Goal: Book appointment/travel/reservation

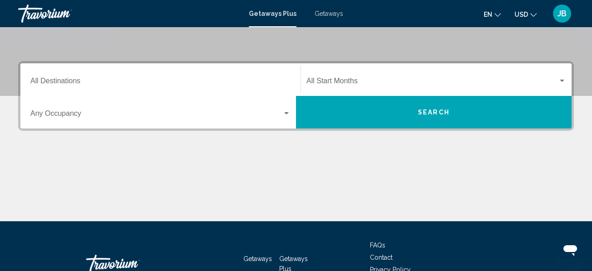
scroll to position [183, 0]
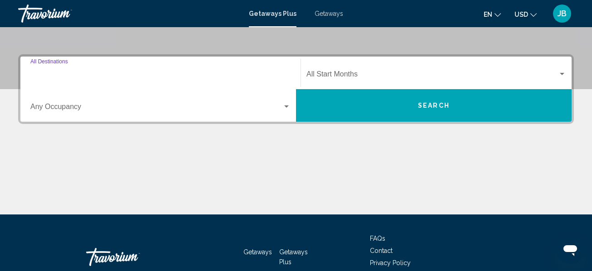
click at [51, 73] on input "Destination All Destinations" at bounding box center [160, 76] width 260 height 8
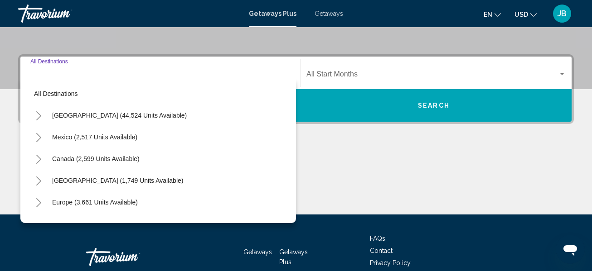
scroll to position [208, 0]
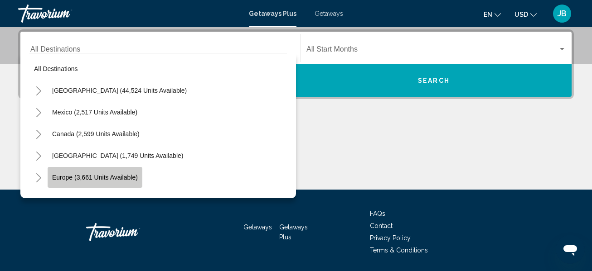
click at [76, 172] on button "Europe (3,661 units available)" at bounding box center [95, 177] width 95 height 21
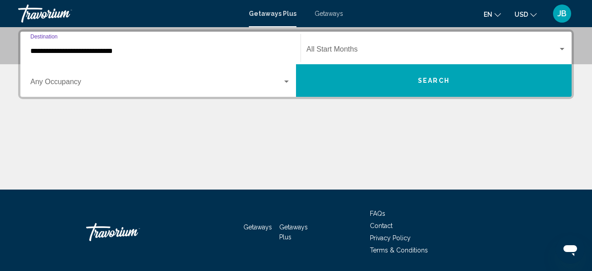
click at [71, 50] on input "**********" at bounding box center [160, 51] width 260 height 8
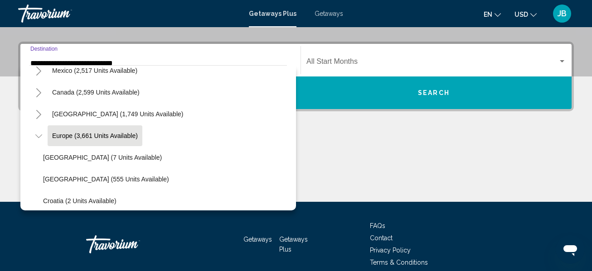
scroll to position [0, 0]
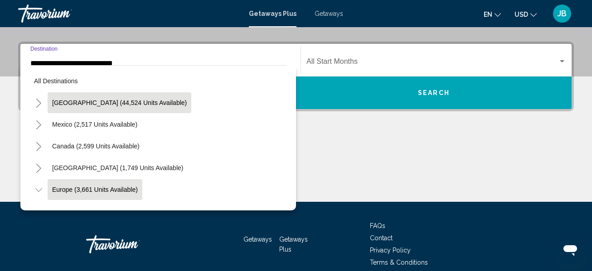
click at [70, 101] on span "[GEOGRAPHIC_DATA] (44,524 units available)" at bounding box center [119, 102] width 135 height 7
type input "**********"
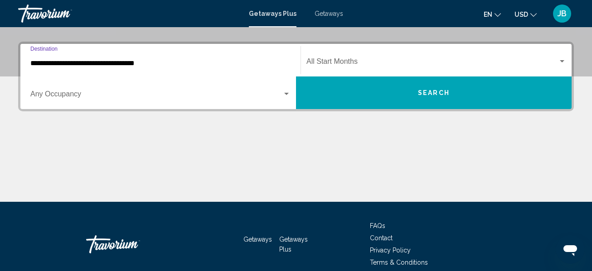
scroll to position [208, 0]
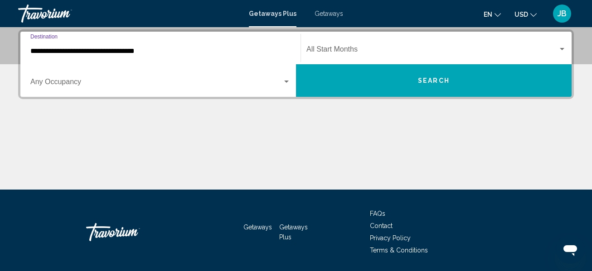
click at [408, 49] on span "Search widget" at bounding box center [431, 51] width 251 height 8
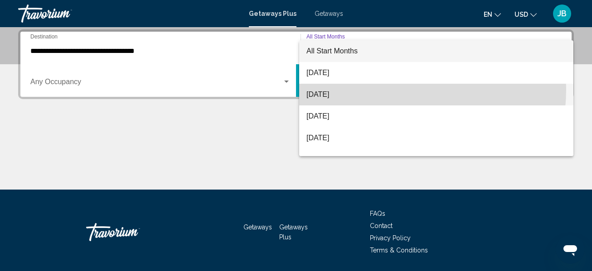
click at [368, 89] on span "[DATE]" at bounding box center [436, 95] width 260 height 22
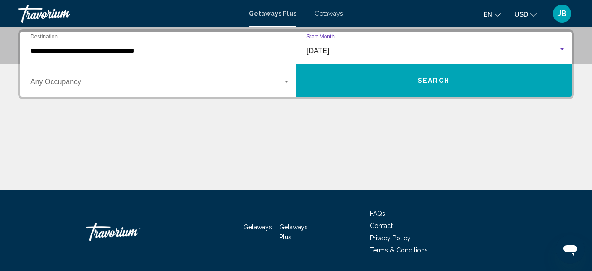
click at [427, 81] on span "Search" at bounding box center [434, 80] width 32 height 7
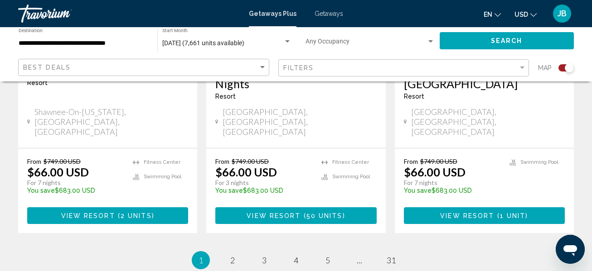
scroll to position [1460, 0]
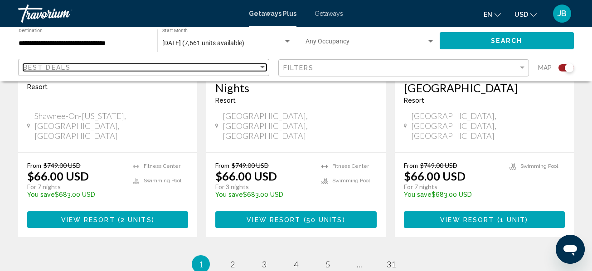
click at [262, 65] on div "Sort by" at bounding box center [262, 67] width 8 height 7
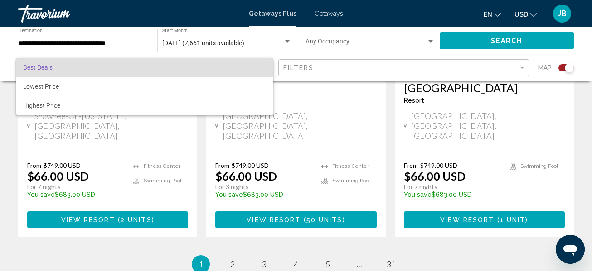
click at [329, 64] on div at bounding box center [296, 135] width 592 height 271
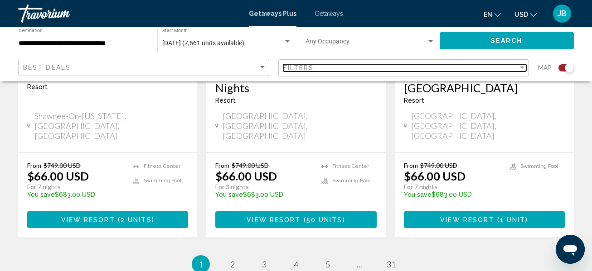
click at [497, 68] on div "Filters" at bounding box center [400, 67] width 235 height 7
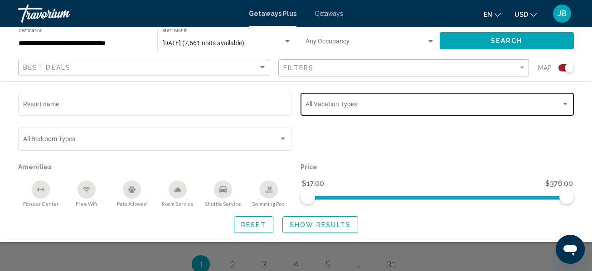
click at [553, 98] on div "Vacation Types All Vacation Types" at bounding box center [437, 103] width 264 height 25
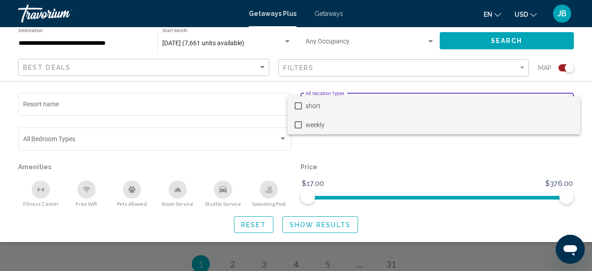
click at [509, 124] on span "weekly" at bounding box center [438, 125] width 267 height 19
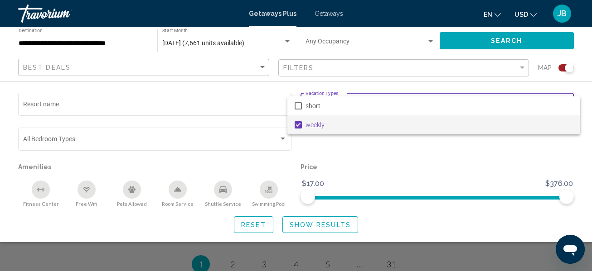
click at [402, 136] on div at bounding box center [296, 135] width 592 height 271
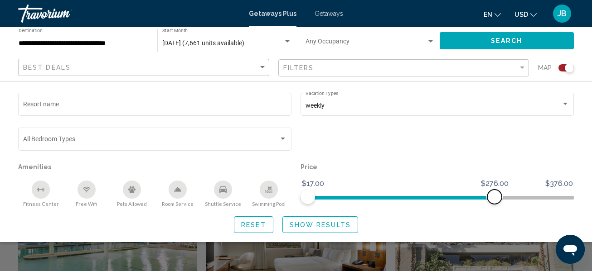
scroll to position [1197, 0]
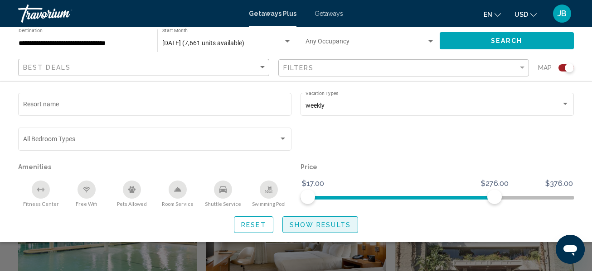
click at [340, 227] on span "Show Results" at bounding box center [320, 225] width 61 height 7
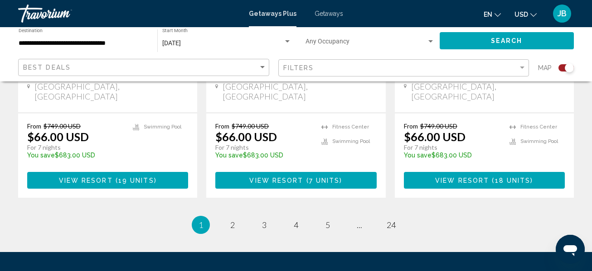
scroll to position [1555, 0]
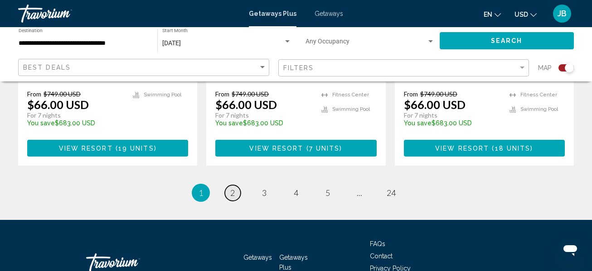
click at [232, 188] on span "2" at bounding box center [232, 193] width 5 height 10
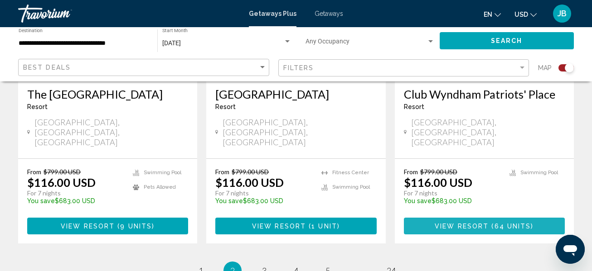
scroll to position [1489, 0]
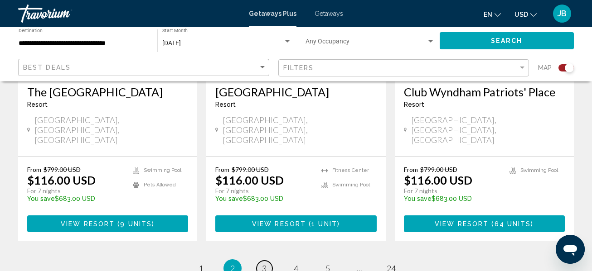
click at [264, 264] on span "3" at bounding box center [264, 269] width 5 height 10
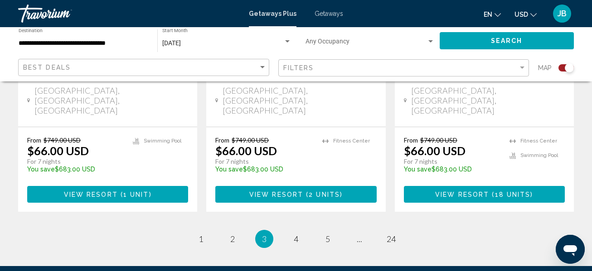
scroll to position [1569, 0]
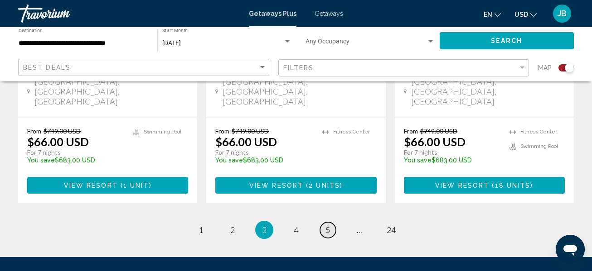
click at [323, 222] on link "page 5" at bounding box center [328, 230] width 16 height 16
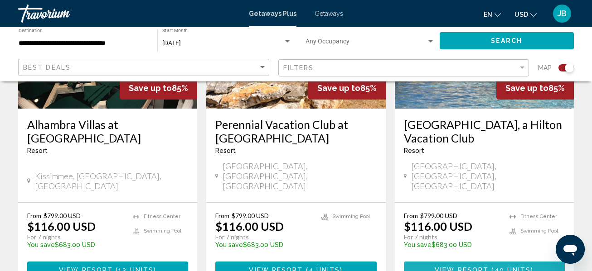
scroll to position [1524, 0]
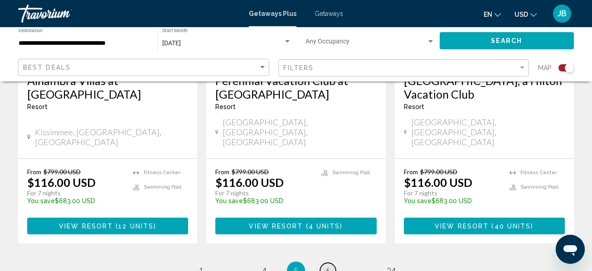
click at [330, 263] on link "page 6" at bounding box center [328, 271] width 16 height 16
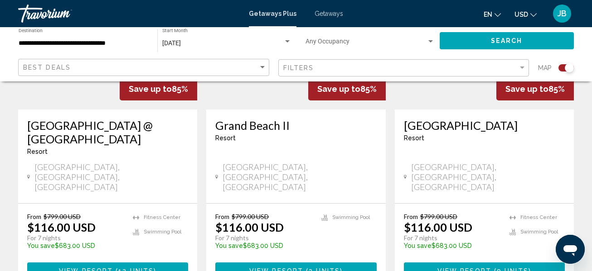
scroll to position [1555, 0]
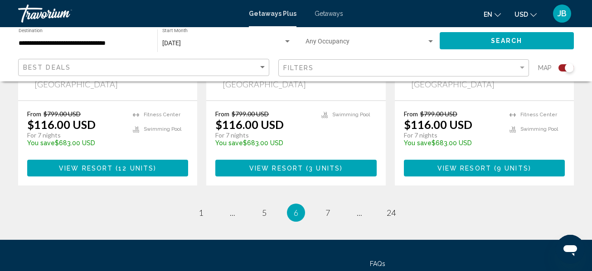
click at [322, 204] on li "page 7" at bounding box center [328, 213] width 18 height 18
click at [325, 208] on span "7" at bounding box center [327, 213] width 5 height 10
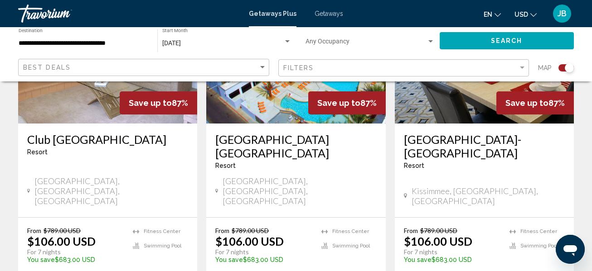
scroll to position [425, 0]
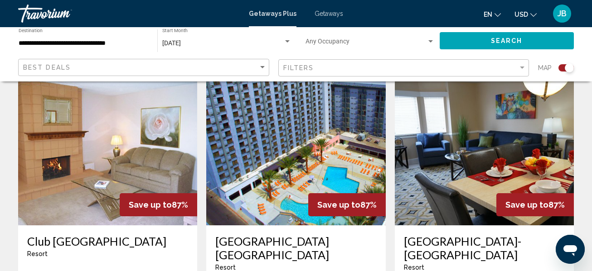
click at [417, 258] on div "[GEOGRAPHIC_DATA]-[GEOGRAPHIC_DATA] - This is an adults only resort" at bounding box center [484, 257] width 161 height 44
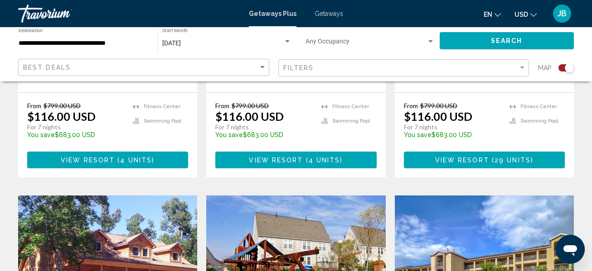
scroll to position [1254, 0]
